Goal: Find specific page/section: Find specific page/section

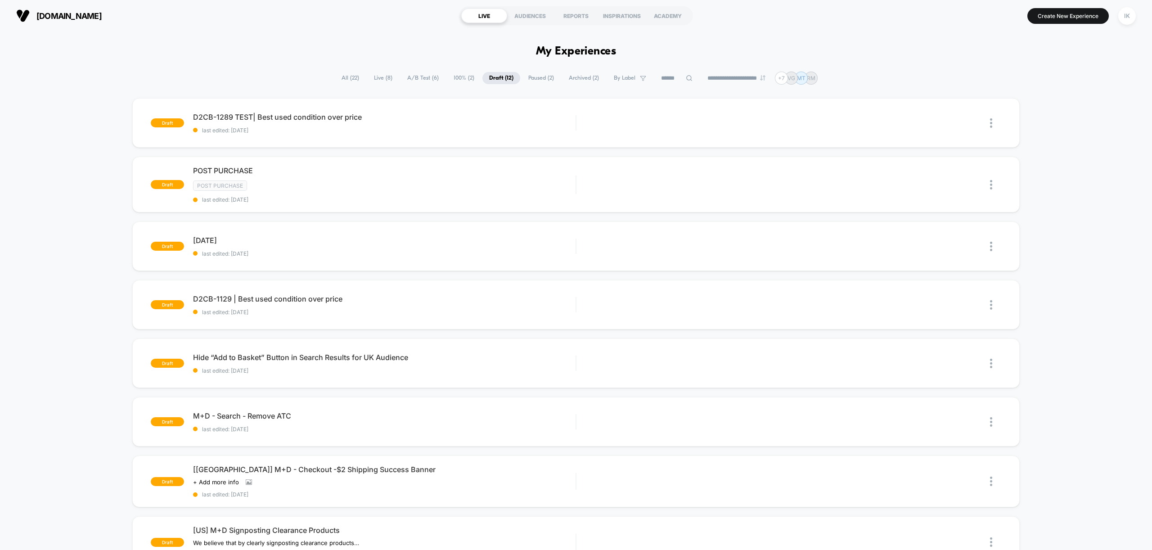
click at [374, 78] on span "Live ( 8 )" at bounding box center [383, 78] width 32 height 12
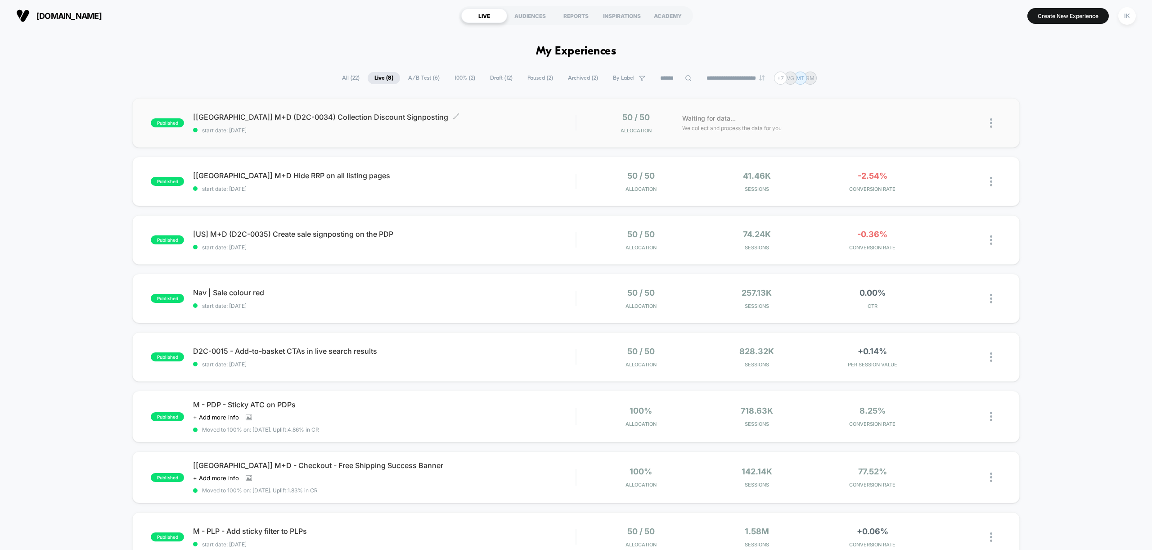
click at [348, 118] on span "[UK] M+D (D2C-0034) Collection Discount Signposting Click to edit experience de…" at bounding box center [384, 117] width 383 height 9
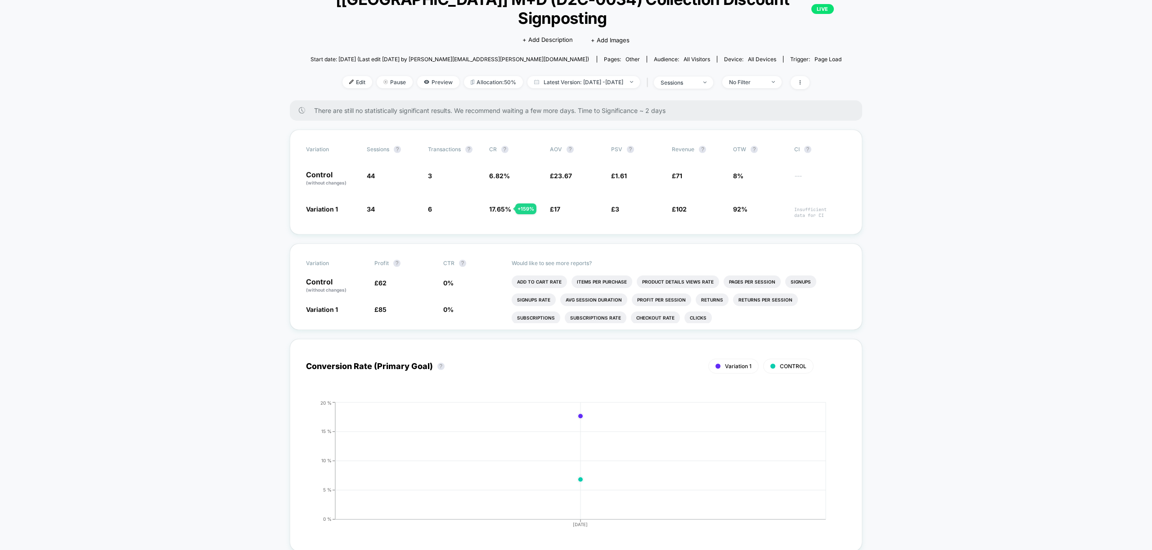
scroll to position [54, 0]
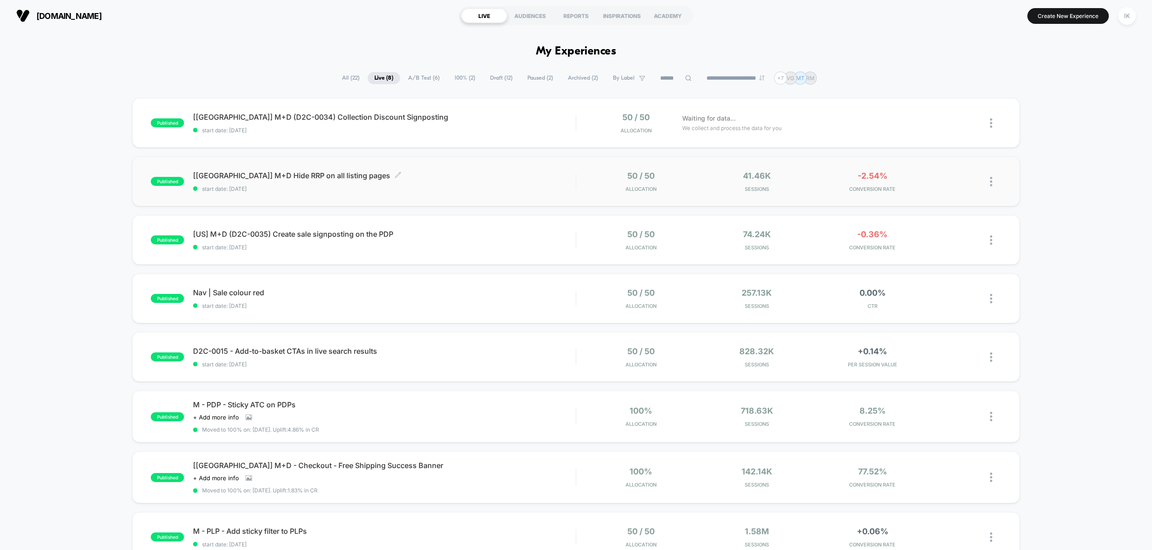
click at [296, 179] on span "[[GEOGRAPHIC_DATA]] M+D Hide RRP on all listing pages Click to edit experience …" at bounding box center [384, 175] width 383 height 9
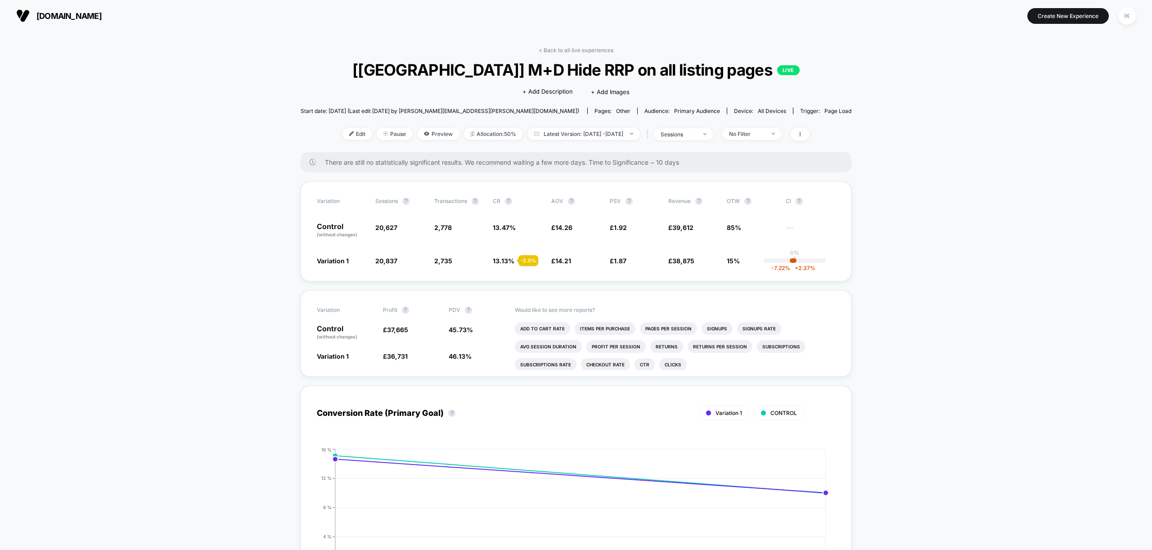
click at [102, 15] on span "[DOMAIN_NAME]" at bounding box center [68, 15] width 65 height 9
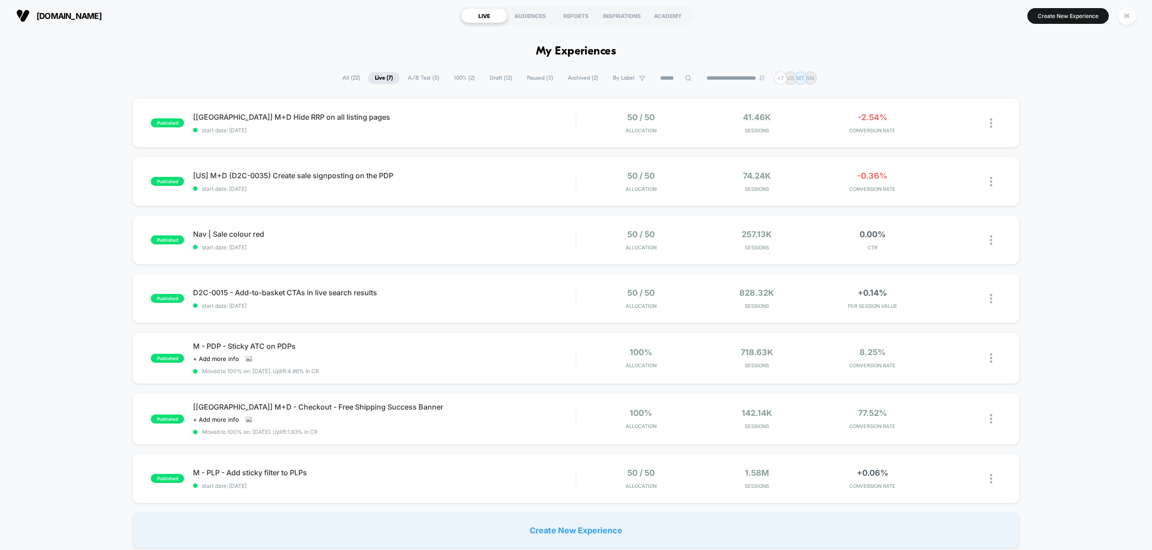
click at [492, 80] on span "Draft ( 12 )" at bounding box center [501, 78] width 36 height 12
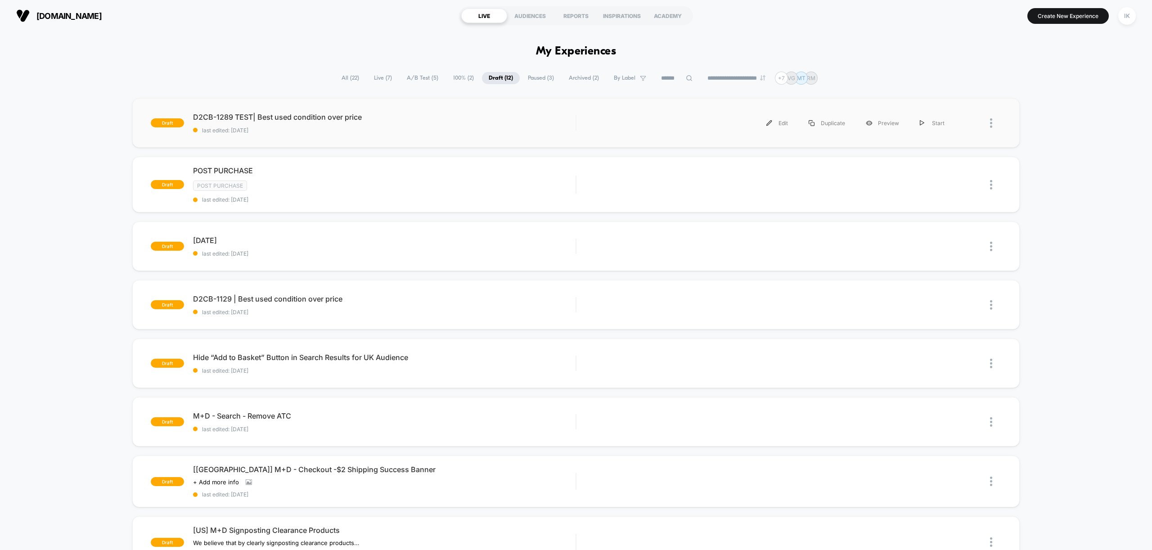
click at [993, 127] on div at bounding box center [995, 123] width 11 height 20
click at [1081, 180] on div "draft D2CB-1289 TEST| Best used condition over price last edited: [DATE] Edit D…" at bounding box center [576, 474] width 1152 height 753
